Goal: Task Accomplishment & Management: Manage account settings

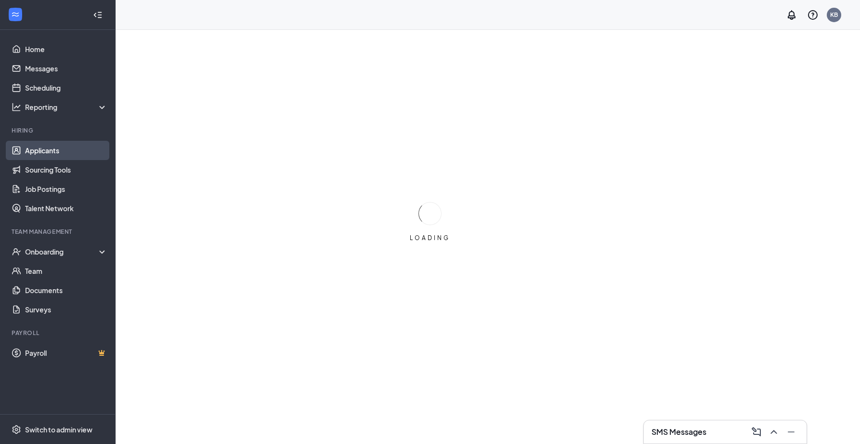
click at [43, 153] on link "Applicants" at bounding box center [66, 150] width 82 height 19
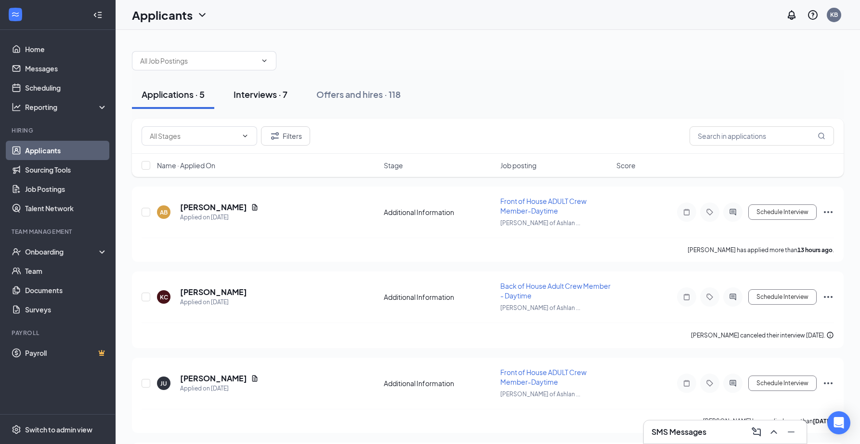
click at [263, 99] on div "Interviews · 7" at bounding box center [261, 94] width 54 height 12
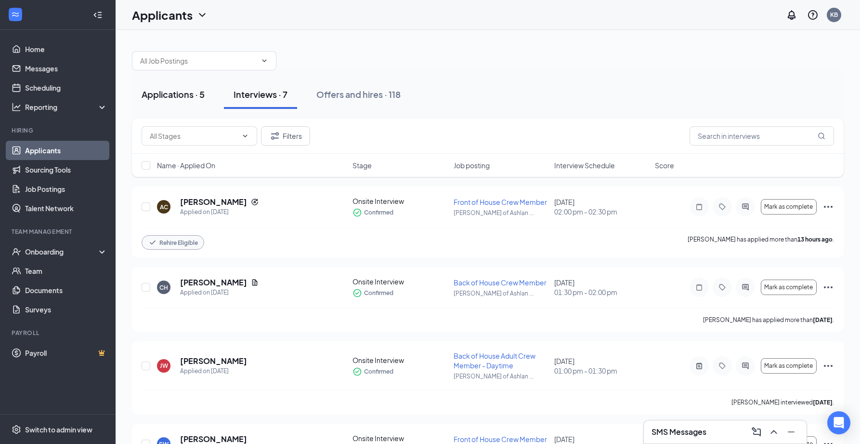
click at [189, 96] on div "Applications · 5" at bounding box center [173, 94] width 63 height 12
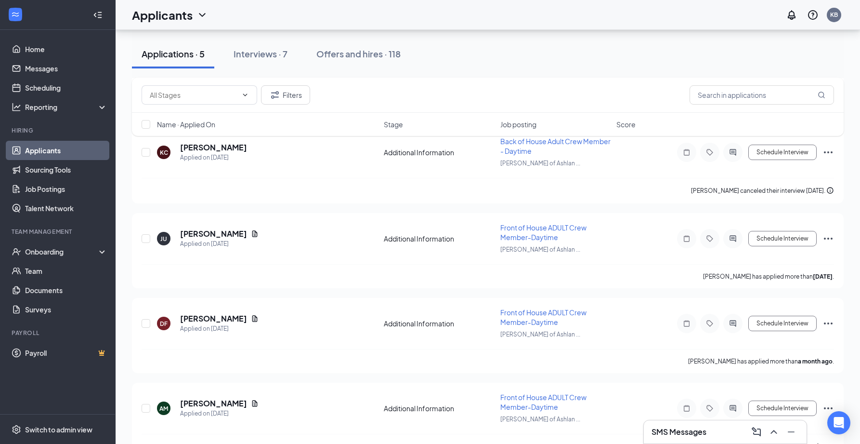
scroll to position [170, 0]
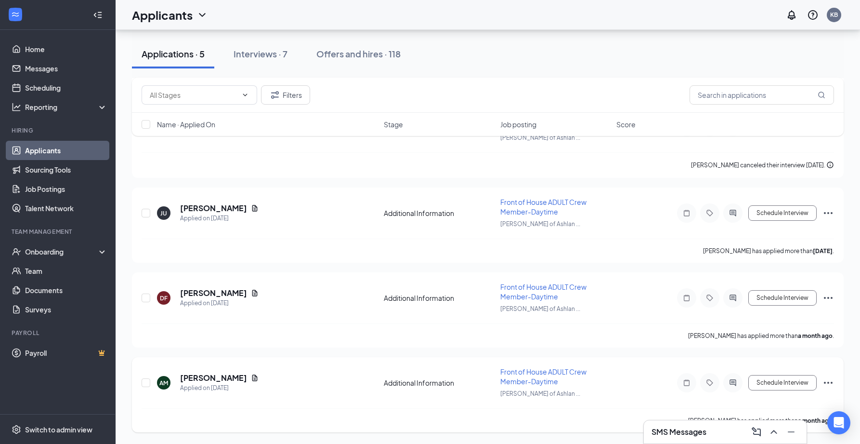
click at [831, 384] on icon "Ellipses" at bounding box center [829, 383] width 12 height 12
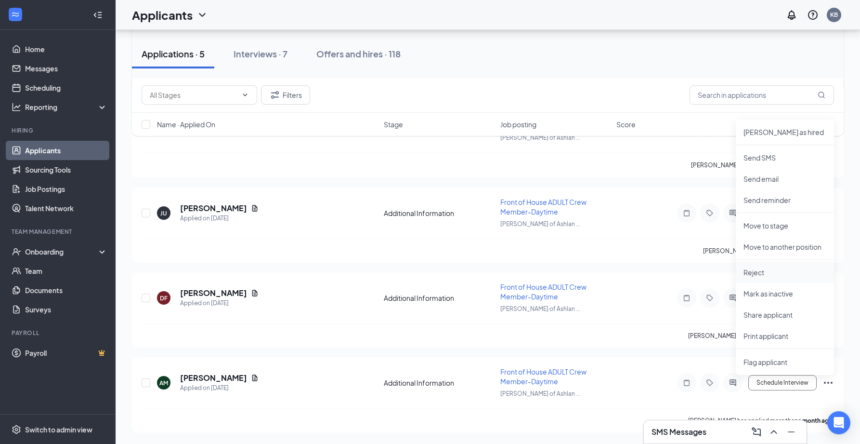
click at [768, 276] on p "Reject" at bounding box center [785, 272] width 83 height 10
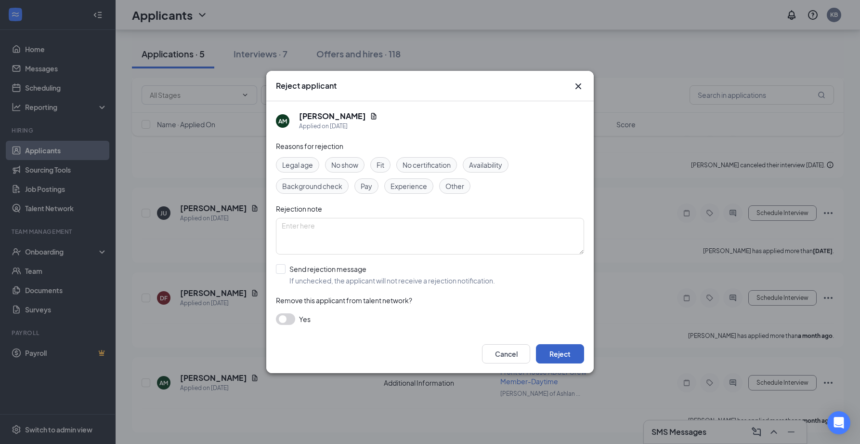
click at [562, 352] on button "Reject" at bounding box center [560, 353] width 48 height 19
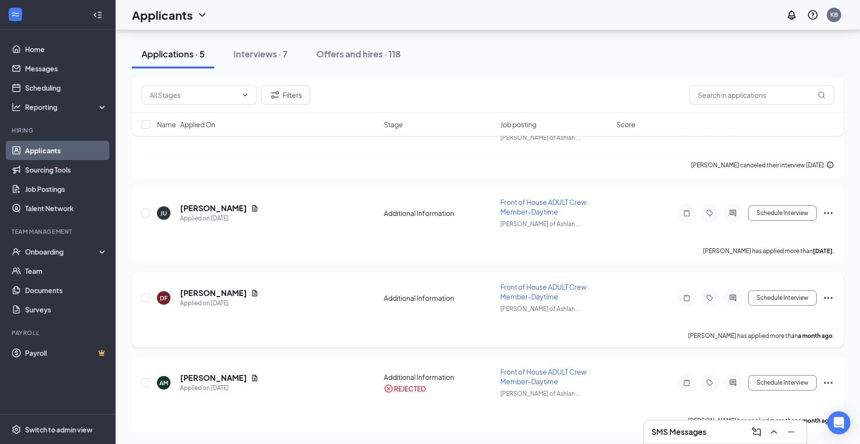
click at [831, 298] on icon "Ellipses" at bounding box center [829, 298] width 12 height 12
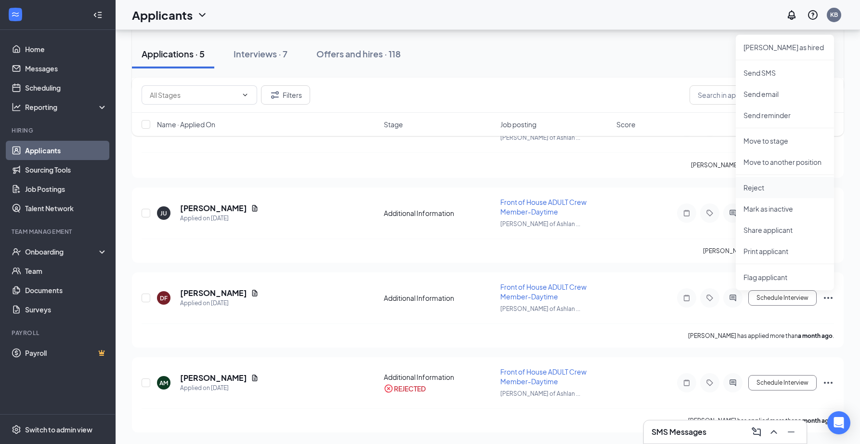
click at [759, 192] on p "Reject" at bounding box center [785, 188] width 83 height 10
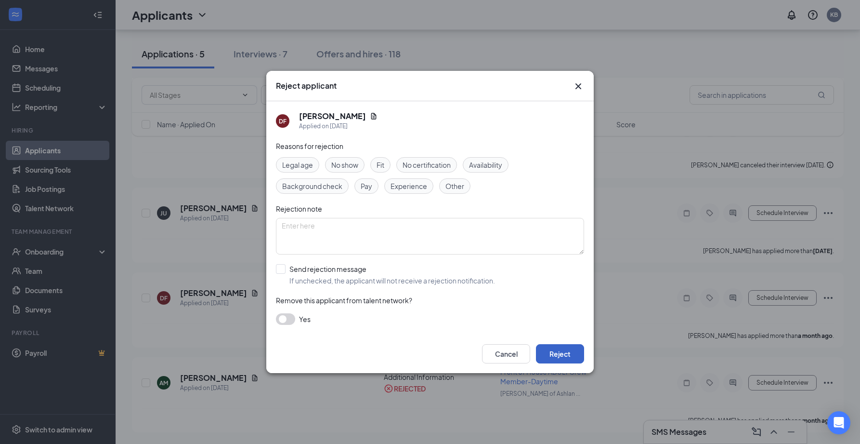
click at [548, 357] on button "Reject" at bounding box center [560, 353] width 48 height 19
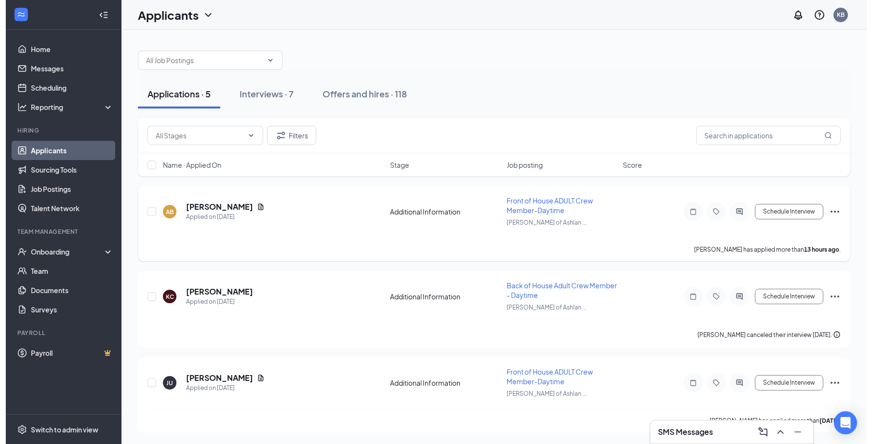
scroll to position [0, 0]
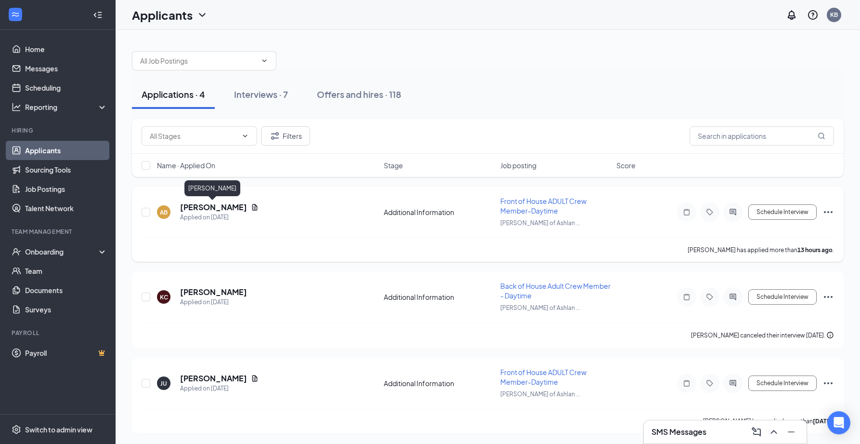
click at [231, 205] on h5 "[PERSON_NAME]" at bounding box center [213, 207] width 67 height 11
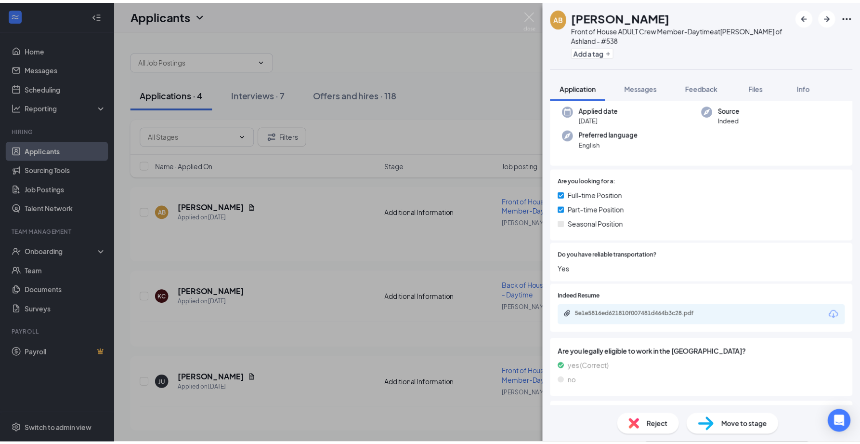
scroll to position [145, 0]
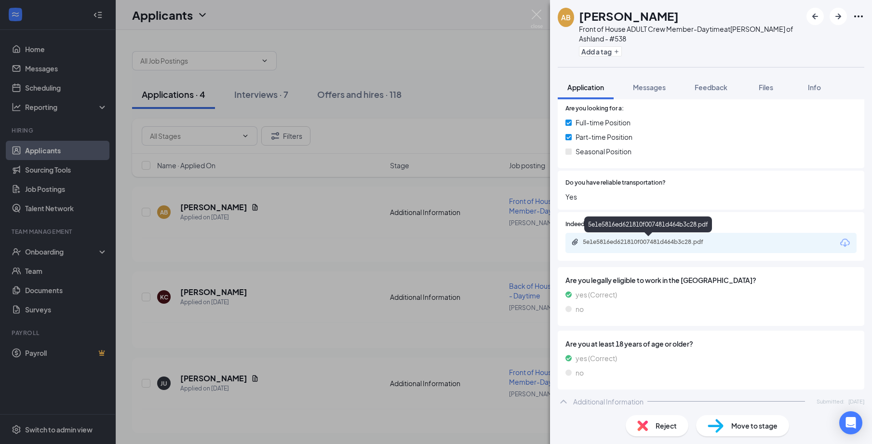
click at [690, 244] on div "5e1e5816ed621810f007481d464b3c28.pdf" at bounding box center [649, 242] width 135 height 8
click at [279, 93] on div "AB [PERSON_NAME] Front of House ADULT Crew Member-Daytime at [GEOGRAPHIC_DATA][…" at bounding box center [436, 222] width 872 height 444
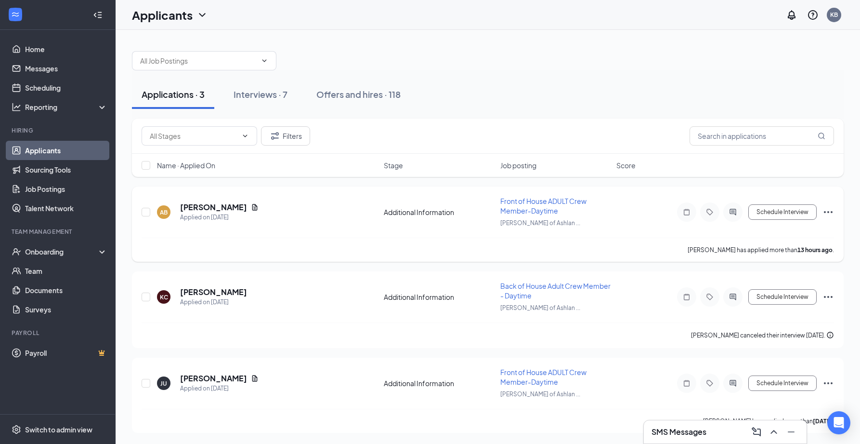
scroll to position [0, 0]
click at [255, 90] on div "Interviews · 7" at bounding box center [261, 94] width 54 height 12
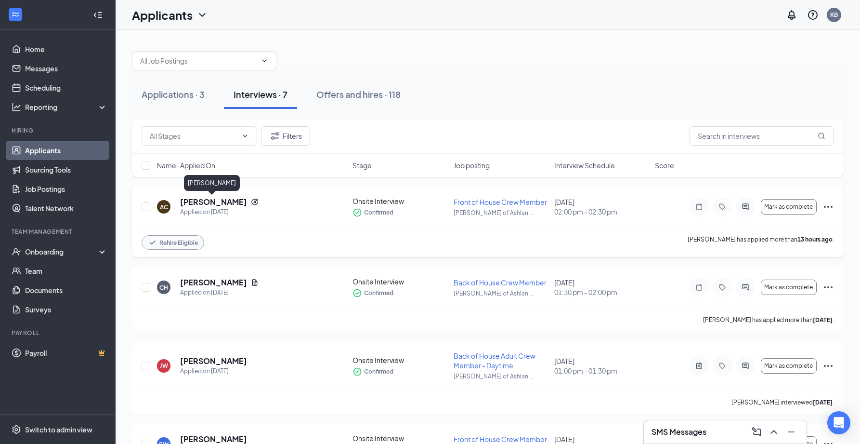
click at [225, 202] on h5 "[PERSON_NAME]" at bounding box center [213, 202] width 67 height 11
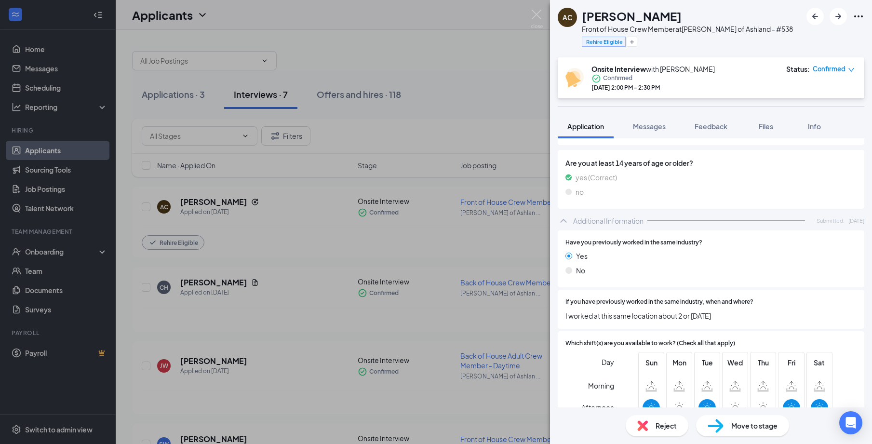
scroll to position [556, 0]
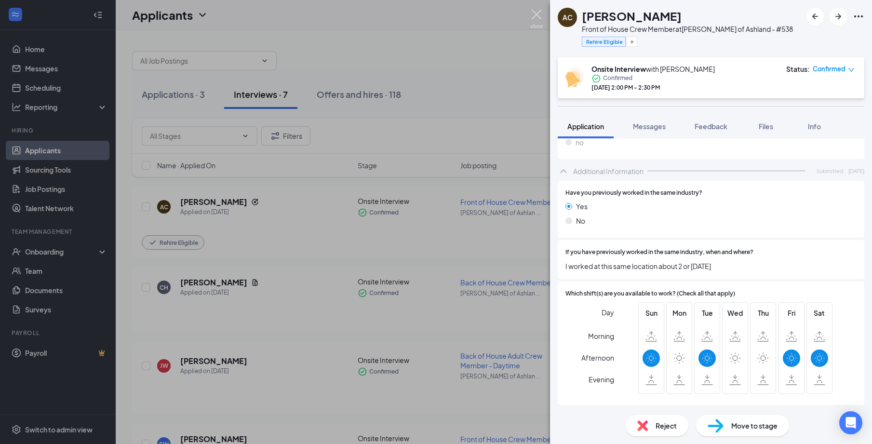
click at [537, 15] on img at bounding box center [536, 19] width 12 height 19
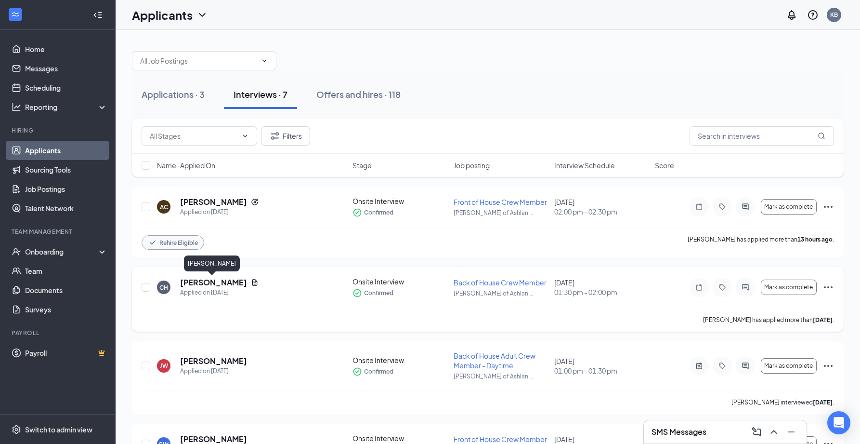
click at [226, 283] on h5 "[PERSON_NAME]" at bounding box center [213, 282] width 67 height 11
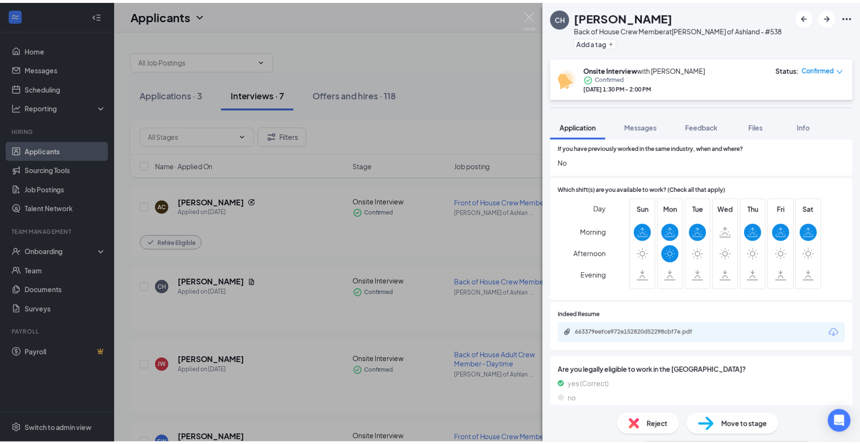
scroll to position [289, 0]
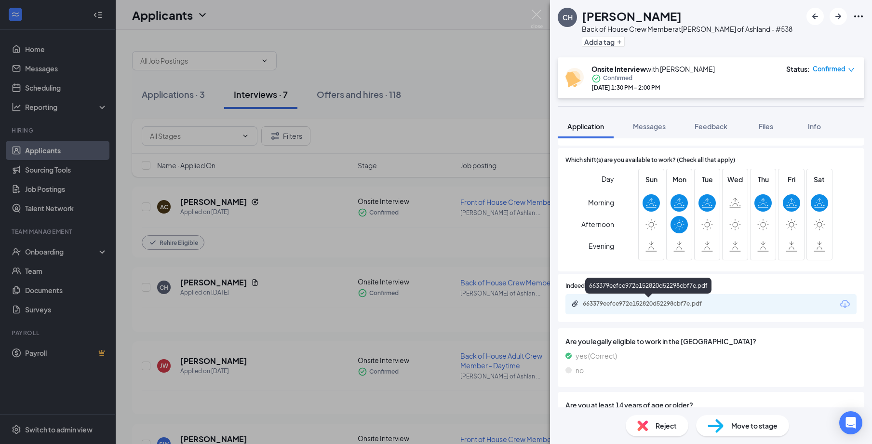
click at [690, 306] on div "663379eefce972e152820d52298cbf7e.pdf" at bounding box center [649, 304] width 135 height 8
click at [535, 13] on img at bounding box center [536, 19] width 12 height 19
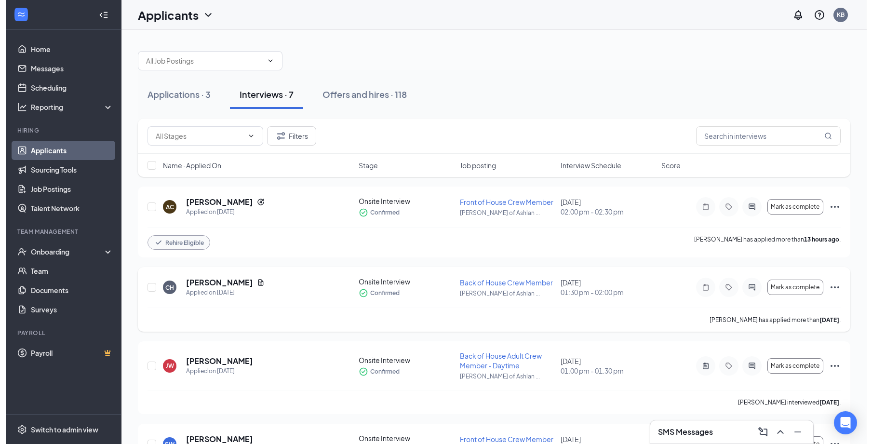
scroll to position [217, 0]
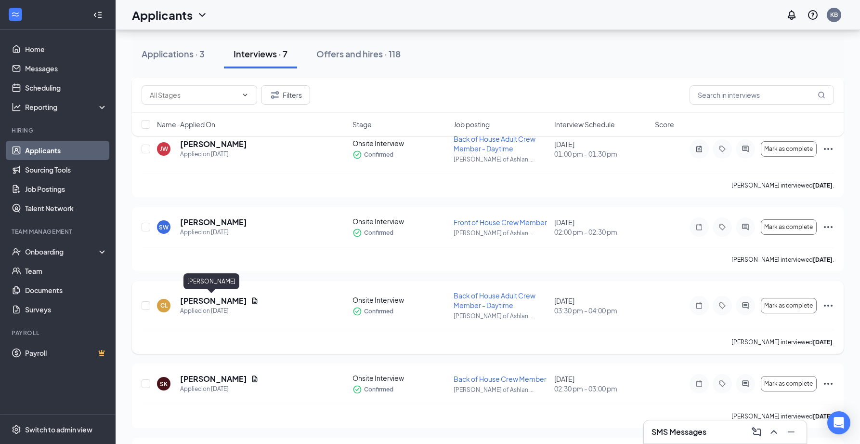
click at [217, 304] on h5 "[PERSON_NAME]" at bounding box center [213, 300] width 67 height 11
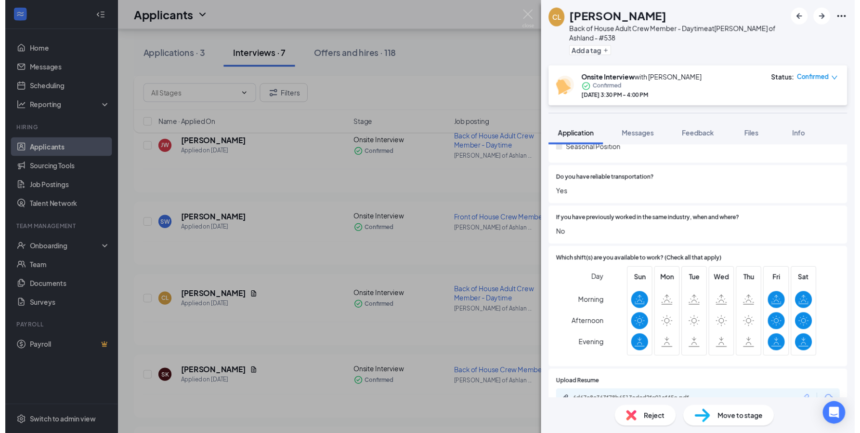
scroll to position [217, 0]
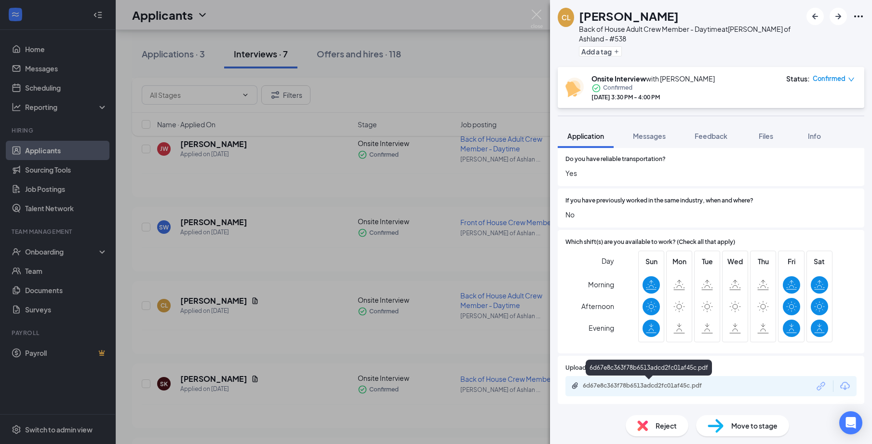
click at [648, 388] on div "6d67e8c363f78b6513adcd2fc01af45c.pdf" at bounding box center [649, 386] width 135 height 8
click at [532, 14] on img at bounding box center [536, 19] width 12 height 19
